Goal: Communication & Community: Answer question/provide support

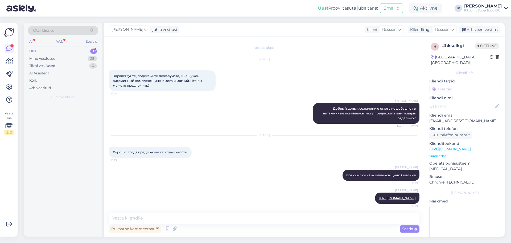
scroll to position [98, 0]
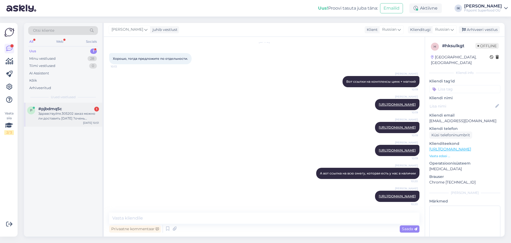
click at [80, 109] on div "#pjbdmq5c 1" at bounding box center [68, 108] width 61 height 5
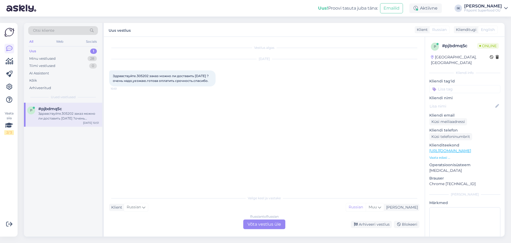
click at [252, 222] on div "Russian to Russian Võta vestlus üle" at bounding box center [264, 224] width 42 height 10
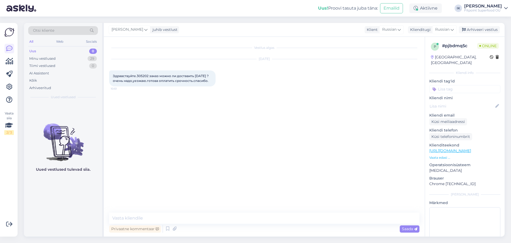
click at [142, 74] on span "Здравствуйте.305202 заказ можно ли доставить [DATE] ?очень надо,уезжаю.готова о…" at bounding box center [161, 78] width 96 height 9
copy span "305202"
click at [266, 221] on textarea at bounding box center [264, 217] width 311 height 11
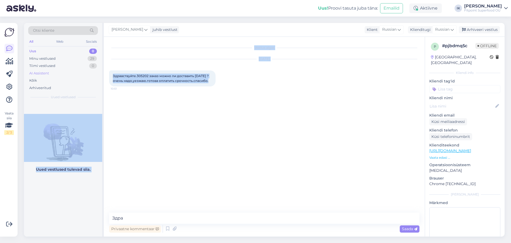
drag, startPoint x: 208, startPoint y: 82, endPoint x: 83, endPoint y: 70, distance: 125.7
click at [83, 70] on div "Otsi kliente All Web Socials Uus 0 Minu vestlused 29 Tiimi vestlused 0 AI Assis…" at bounding box center [264, 129] width 481 height 213
click at [160, 87] on div "[DATE] Здравствуйте.305202 заказ можно ли доставить [DATE] ?очень надо,уезжаю.г…" at bounding box center [264, 72] width 311 height 39
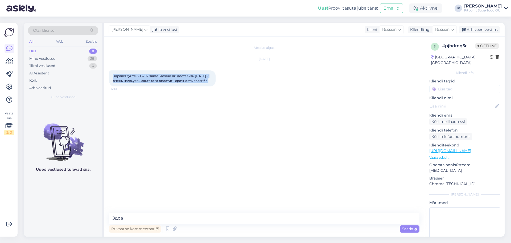
drag, startPoint x: 210, startPoint y: 81, endPoint x: 110, endPoint y: 77, distance: 100.2
click at [110, 77] on div "Здравствуйте.305202 заказ можно ли доставить [DATE] ?очень надо,уезжаю.готова о…" at bounding box center [162, 78] width 107 height 16
copy span "Здравствуйте.305202 заказ можно ли доставить [DATE] ?очень надо,уезжаю.готова о…"
click at [165, 76] on span "Здравствуйте.305202 заказ можно ли доставить [DATE] ?очень надо,уезжаю.готова о…" at bounding box center [161, 78] width 96 height 9
click at [145, 74] on span "Здравствуйте.305202 заказ можно ли доставить [DATE] ?очень надо,уезжаю.готова о…" at bounding box center [161, 78] width 96 height 9
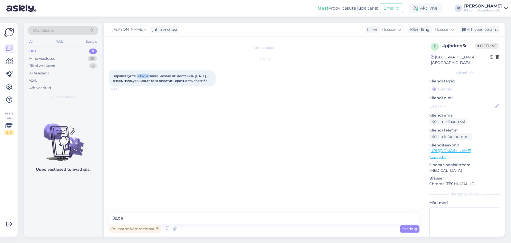
click at [145, 74] on span "Здравствуйте.305202 заказ можно ли доставить [DATE] ?очень надо,уезжаю.готова о…" at bounding box center [161, 78] width 96 height 9
copy span "305202"
click at [407, 132] on div "Vestlus algas [DATE] Здравствуйте.305202 заказ можно ли доставить [DATE] ?очень…" at bounding box center [266, 124] width 315 height 165
click at [241, 221] on textarea "Здра" at bounding box center [264, 217] width 311 height 11
drag, startPoint x: 240, startPoint y: 221, endPoint x: 78, endPoint y: 223, distance: 162.5
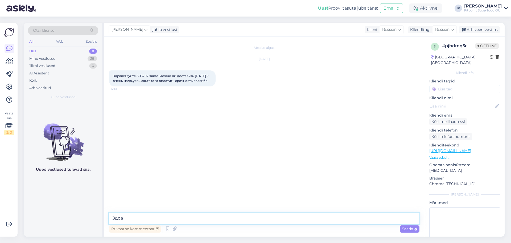
click at [78, 223] on div "Otsi kliente All Web Socials Uus 0 Minu vestlused 29 Tiimi vestlused 0 AI Assis…" at bounding box center [264, 129] width 481 height 213
paste textarea "вствуйте! Я передала информацию дальше — ваш заказ будет отправлен [DATE] и пер…"
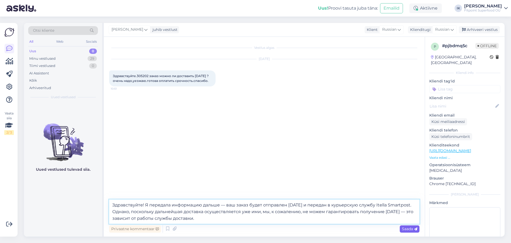
type textarea "Здравствуйте! Я передала информацию дальше — ваш заказ будет отправлен [DATE] и…"
click at [409, 228] on span "Saada" at bounding box center [409, 228] width 15 height 5
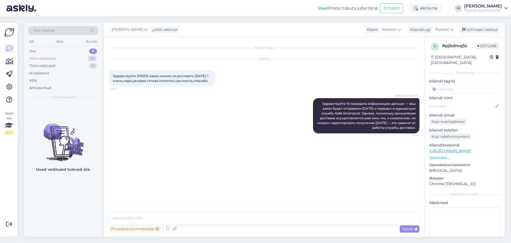
click at [89, 62] on div "Minu vestlused 29" at bounding box center [63, 58] width 70 height 7
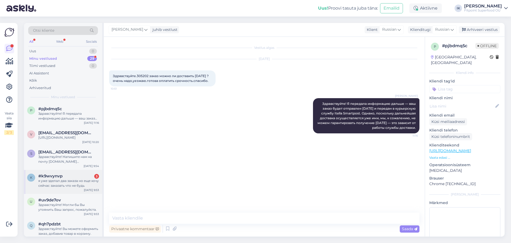
click at [75, 186] on div "я уже зделал два заказа но еще хочу сейчас заказать что не будь" at bounding box center [68, 183] width 61 height 10
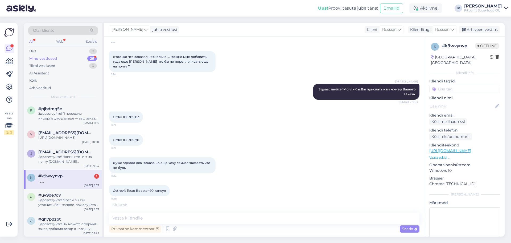
scroll to position [59, 0]
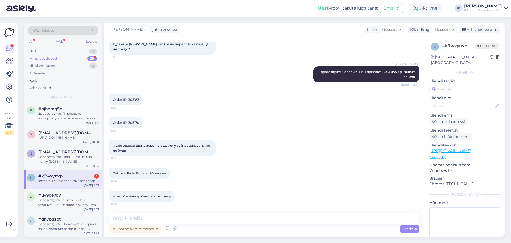
click at [242, 158] on div "я уже зделал два заказа но еще хочу сейчас заказать что не будь 11:22" at bounding box center [264, 148] width 311 height 28
click at [232, 150] on div "я уже зделал два заказа но еще хочу сейчас заказать что не будь 11:22" at bounding box center [264, 148] width 311 height 28
click at [192, 160] on div "я уже зделал два заказа но еще хочу сейчас заказать что не будь 11:22" at bounding box center [264, 148] width 311 height 28
click at [255, 163] on div "Ostrovit Testo Booster 90 капсул 11:28" at bounding box center [264, 173] width 311 height 23
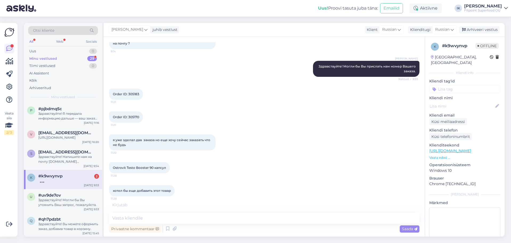
click at [136, 94] on span "Order ID: 305183" at bounding box center [126, 94] width 26 height 4
copy div "305183 11:21"
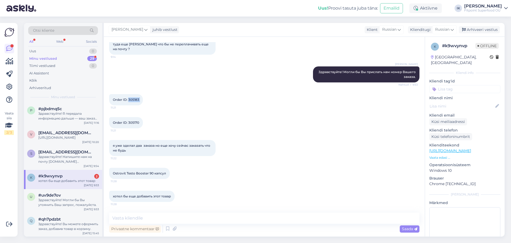
scroll to position [59, 0]
drag, startPoint x: 140, startPoint y: 122, endPoint x: 129, endPoint y: 121, distance: 10.9
click at [129, 121] on div "Order ID: 305170 11:21" at bounding box center [126, 122] width 34 height 11
copy span "305170"
drag, startPoint x: 140, startPoint y: 98, endPoint x: 129, endPoint y: 98, distance: 10.9
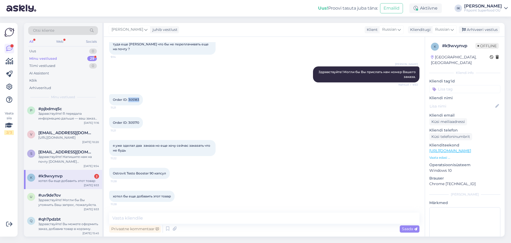
click at [129, 98] on div "Order ID: 305183 11:21" at bounding box center [126, 99] width 34 height 11
copy span "305183"
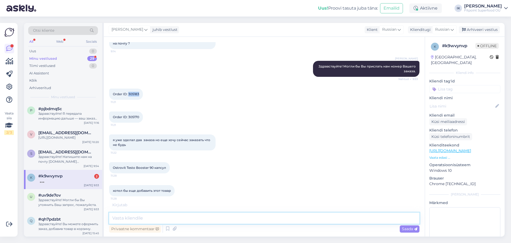
scroll to position [82, 0]
click at [295, 220] on textarea at bounding box center [264, 217] width 311 height 11
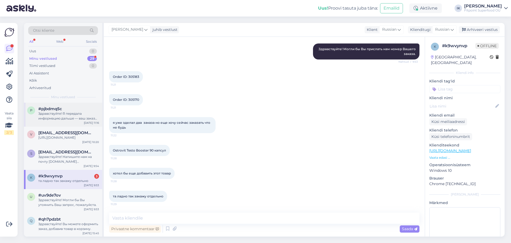
click at [71, 117] on div "Здравствуйте! Я передала информацию дальше — ваш заказ будет отправлен [DATE] и…" at bounding box center [68, 116] width 61 height 10
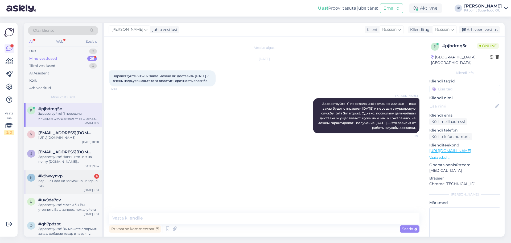
click at [69, 188] on div "ладн не нада не возможно наверно так" at bounding box center [68, 183] width 61 height 10
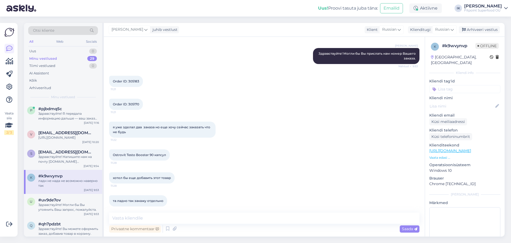
scroll to position [156, 0]
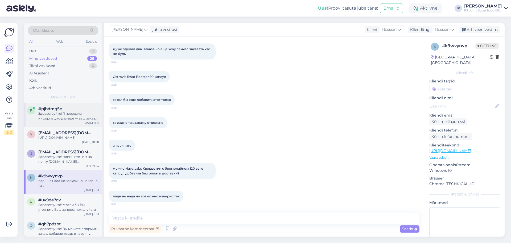
click at [78, 108] on div "#pjbdmq5c" at bounding box center [68, 108] width 61 height 5
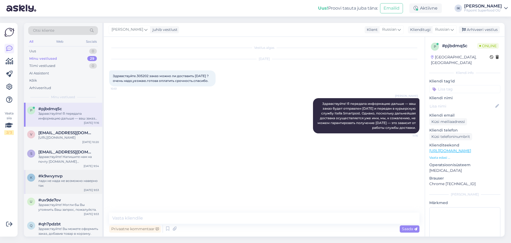
click at [70, 193] on div "k #k9wvynvp ладн не нада не возможно наверно так [DATE] 9:53" at bounding box center [63, 182] width 78 height 24
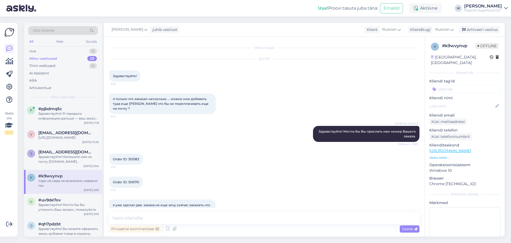
scroll to position [78, 0]
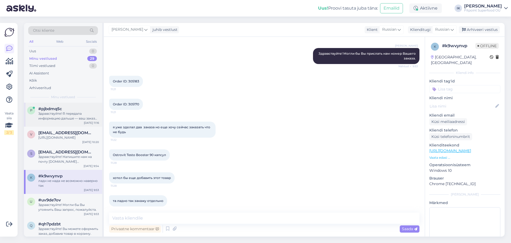
click at [70, 115] on div "Здравствуйте! Я передала информацию дальше — ваш заказ будет отправлен [DATE] и…" at bounding box center [68, 116] width 61 height 10
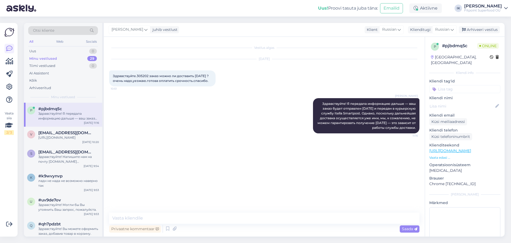
scroll to position [0, 0]
click at [66, 188] on div "извиняюсь еще раз решил оставить Аргинтин пусть будет" at bounding box center [68, 183] width 61 height 10
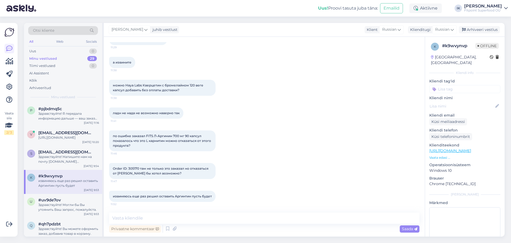
scroll to position [244, 0]
click at [276, 214] on textarea at bounding box center [264, 217] width 311 height 11
click at [262, 218] on textarea at bounding box center [264, 217] width 311 height 11
type textarea "[PERSON_NAME]"
type textarea "Хорошо! Если будут вопросы - обращайтесь!"
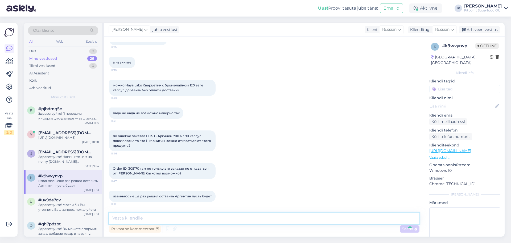
scroll to position [267, 0]
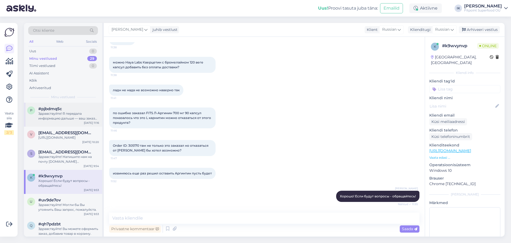
click at [83, 112] on div "Здравствуйте! Я передала информацию дальше — ваш заказ будет отправлен [DATE] и…" at bounding box center [68, 116] width 61 height 10
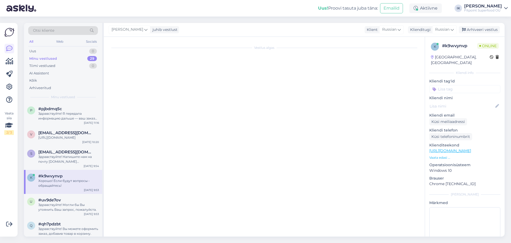
scroll to position [0, 0]
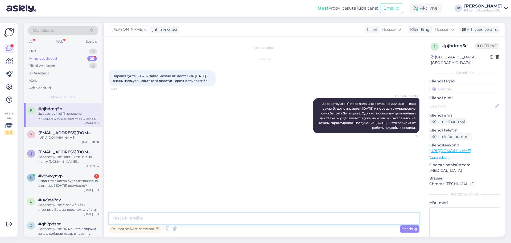
click at [218, 214] on textarea at bounding box center [264, 217] width 311 height 11
paste textarea "Tere! Kui toode on ostetud meie poest kohapealt, siis saame pakkuda selle vahet…"
type textarea "Tere! Kui toode on ostetud meie poest kohapealt, siis saame pakkuda selle vahet…"
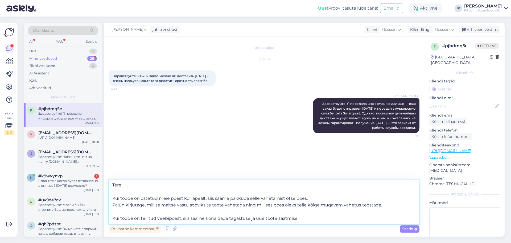
click at [178, 192] on textarea "Tere! Kui toode on ostetud meie poest kohapealt, siis saame pakkuda selle vahet…" at bounding box center [264, 201] width 311 height 44
drag, startPoint x: 304, startPoint y: 219, endPoint x: 92, endPoint y: 150, distance: 222.1
click at [92, 150] on div "Otsi kliente All Web Socials Uus 0 Minu vestlused 29 Tiimi vestlused 0 AI Assis…" at bounding box center [264, 129] width 481 height 213
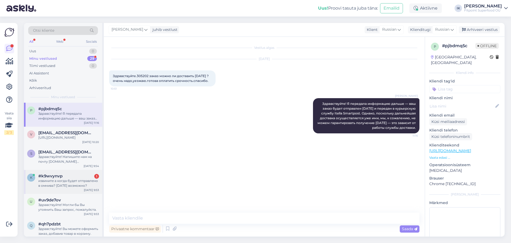
click at [84, 187] on div "извините а когда будет отправлено в омнива? [DATE] возможно?" at bounding box center [68, 183] width 61 height 10
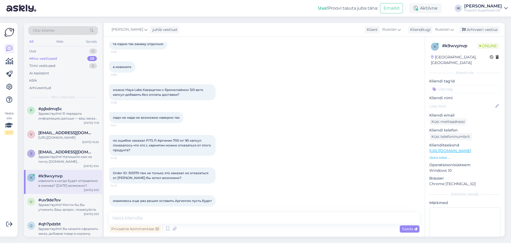
scroll to position [294, 0]
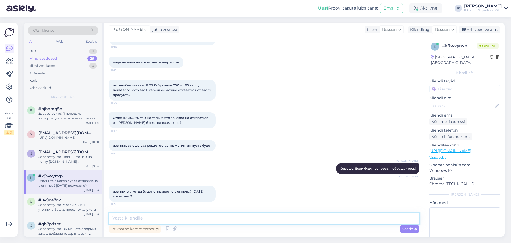
click at [178, 219] on textarea at bounding box center [264, 217] width 311 height 11
click at [72, 164] on div "Здравствуйте! Напишите нам на почту [DOMAIN_NAME][EMAIL_ADDRESS][DOMAIN_NAME]" at bounding box center [68, 159] width 61 height 10
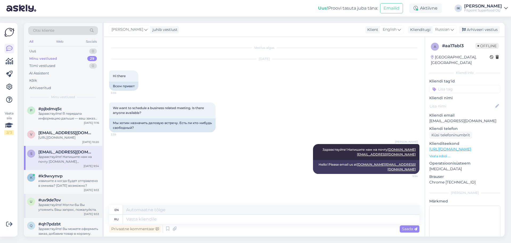
click at [71, 202] on div "#uv9de7ov" at bounding box center [68, 199] width 61 height 5
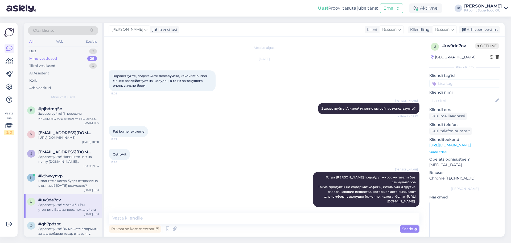
scroll to position [136, 0]
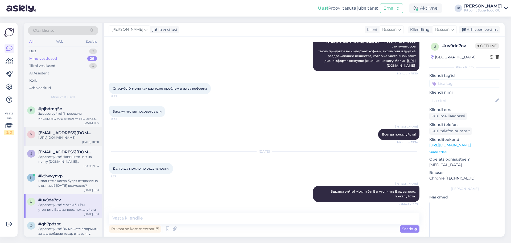
click at [82, 132] on span "[EMAIL_ADDRESS][DOMAIN_NAME]" at bounding box center [65, 132] width 55 height 5
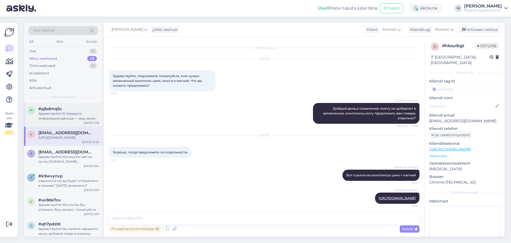
scroll to position [98, 0]
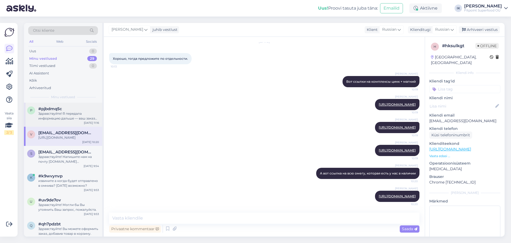
click at [85, 113] on div "Здравствуйте! Я передала информацию дальше — ваш заказ будет отправлен [DATE] и…" at bounding box center [68, 116] width 61 height 10
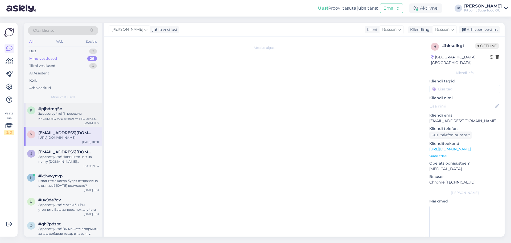
scroll to position [0, 0]
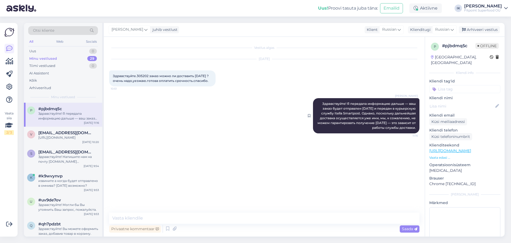
drag, startPoint x: 418, startPoint y: 128, endPoint x: 320, endPoint y: 100, distance: 102.0
click at [320, 100] on div "[PERSON_NAME] Здравствуйте! Я передала информацию дальше — ваш заказ будет отпр…" at bounding box center [366, 115] width 107 height 35
copy span "Здравствуйте! Я передала информацию дальше — ваш заказ будет отправлен [DATE] и…"
click at [57, 184] on div "извините а когда будет отправлено в омнива? [DATE] возможно?" at bounding box center [68, 183] width 61 height 10
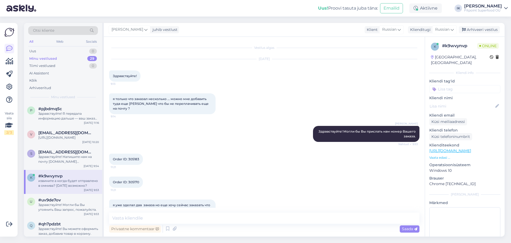
scroll to position [78, 0]
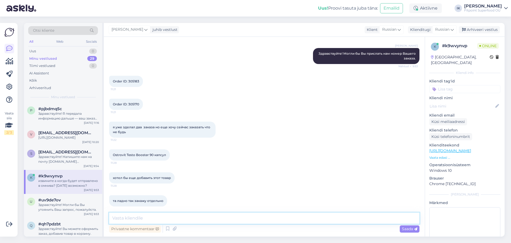
click at [185, 219] on textarea at bounding box center [264, 217] width 311 height 11
paste textarea "Здравствуйте! Я передала информацию дальше — ваш заказ будет отправлен [DATE] и…"
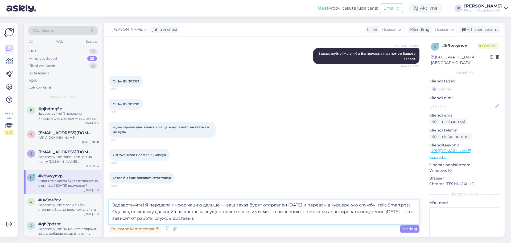
click at [167, 206] on textarea "Здравствуйте! Я передала информацию дальше — ваш заказ будет отправлен [DATE] и…" at bounding box center [264, 211] width 311 height 24
drag, startPoint x: 226, startPoint y: 204, endPoint x: 145, endPoint y: 202, distance: 81.0
click at [145, 202] on textarea "Здравствуйте! Я передала информацию дальше — ваш заказ будет отправлен [DATE] и…" at bounding box center [264, 211] width 311 height 24
drag, startPoint x: 153, startPoint y: 203, endPoint x: 145, endPoint y: 203, distance: 8.0
click at [145, 203] on textarea "Здравствуйте! ваш заказ будет отправлен [DATE] и передан в курьерскую службу It…" at bounding box center [264, 211] width 311 height 24
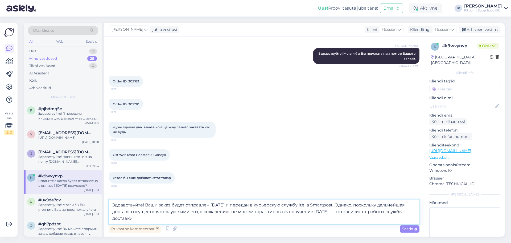
click at [171, 205] on textarea "Здравствуйте! Ваши заказ будет отправлен [DATE] и передан в курьерскую службу I…" at bounding box center [264, 211] width 311 height 24
drag, startPoint x: 187, startPoint y: 205, endPoint x: 183, endPoint y: 205, distance: 4.3
click at [183, 205] on textarea "Здравствуйте! Ваши заказы будет отправлен [DATE] и передан в курьерскую службу …" at bounding box center [264, 211] width 311 height 24
drag, startPoint x: 212, startPoint y: 204, endPoint x: 207, endPoint y: 204, distance: 4.5
click at [207, 204] on textarea "Здравствуйте! Ваши заказы будут отправлен [DATE] и передан в курьерскую службу …" at bounding box center [264, 211] width 311 height 24
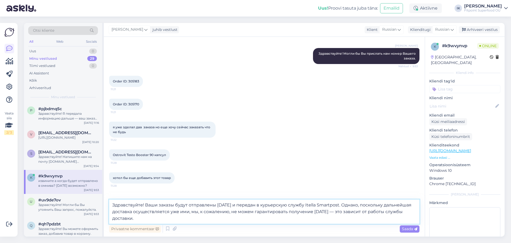
click at [236, 204] on textarea "Здравствуйте! Ваши заказы будут отправлены [DATE] и передан в курьерскую службу…" at bounding box center [264, 211] width 311 height 24
drag, startPoint x: 151, startPoint y: 217, endPoint x: 98, endPoint y: 205, distance: 54.8
click at [98, 205] on div "Otsi kliente All Web Socials Uus 0 Minu vestlused 29 Tiimi vestlused 0 AI Assis…" at bounding box center [264, 129] width 481 height 213
click at [401, 176] on div "хотел бы еще добавить этот товар 11:28" at bounding box center [264, 177] width 311 height 23
click at [267, 220] on textarea "Здравствуйте! Ваши заказы будут отправлены [DATE] или [DATE] и передан в курьер…" at bounding box center [264, 211] width 311 height 24
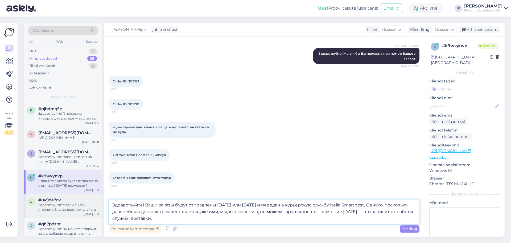
drag, startPoint x: 266, startPoint y: 222, endPoint x: 70, endPoint y: 205, distance: 196.2
click at [70, 205] on div "Otsi kliente All Web Socials Uus 0 Minu vestlused 29 Tiimi vestlused 0 AI Assis…" at bounding box center [264, 129] width 481 height 213
paste textarea "аши заказы будут отправлены [DATE] или [DATE] — в зависимости от времени оформл…"
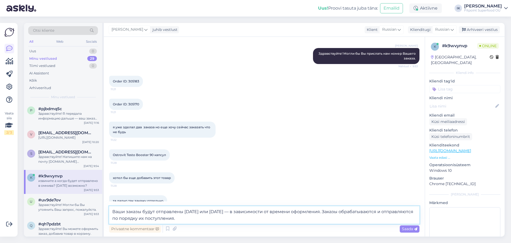
click at [257, 217] on textarea "Ваши заказы будут отправлены [DATE] или [DATE] — в зависимости от времени оформ…" at bounding box center [264, 215] width 311 height 18
type textarea "Ваши заказы будут отправлены [DATE] или [DATE] — в зависимости от времени оформ…"
click at [410, 227] on span "Saada" at bounding box center [409, 228] width 15 height 5
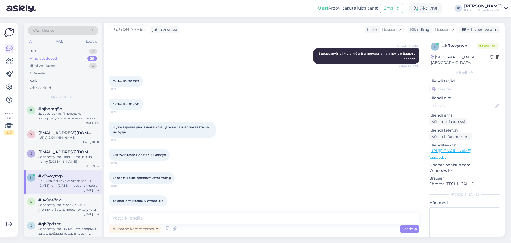
scroll to position [332, 0]
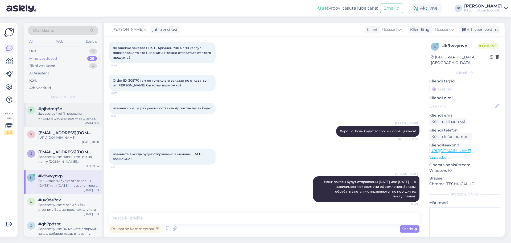
click at [73, 117] on div "Здравствуйте! Я передала информацию дальше — ваш заказ будет отправлен [DATE] и…" at bounding box center [68, 116] width 61 height 10
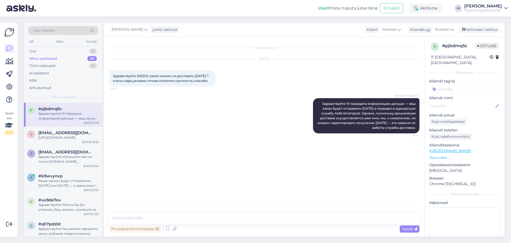
scroll to position [0, 0]
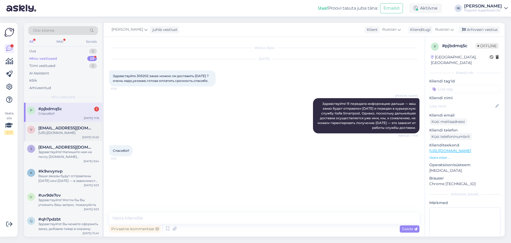
click at [81, 141] on div "v [EMAIL_ADDRESS][DOMAIN_NAME] [URL][DOMAIN_NAME] [DATE] 10:20" at bounding box center [63, 131] width 78 height 19
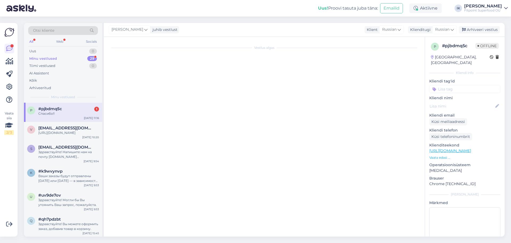
scroll to position [98, 0]
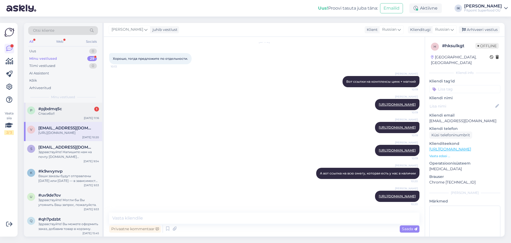
click at [84, 113] on div "Спасибо!!" at bounding box center [68, 113] width 61 height 5
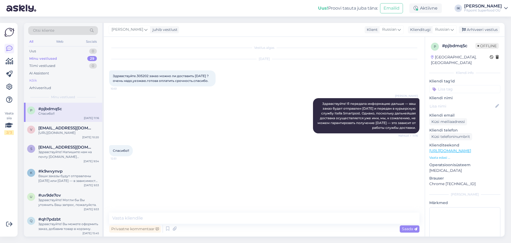
scroll to position [0, 0]
